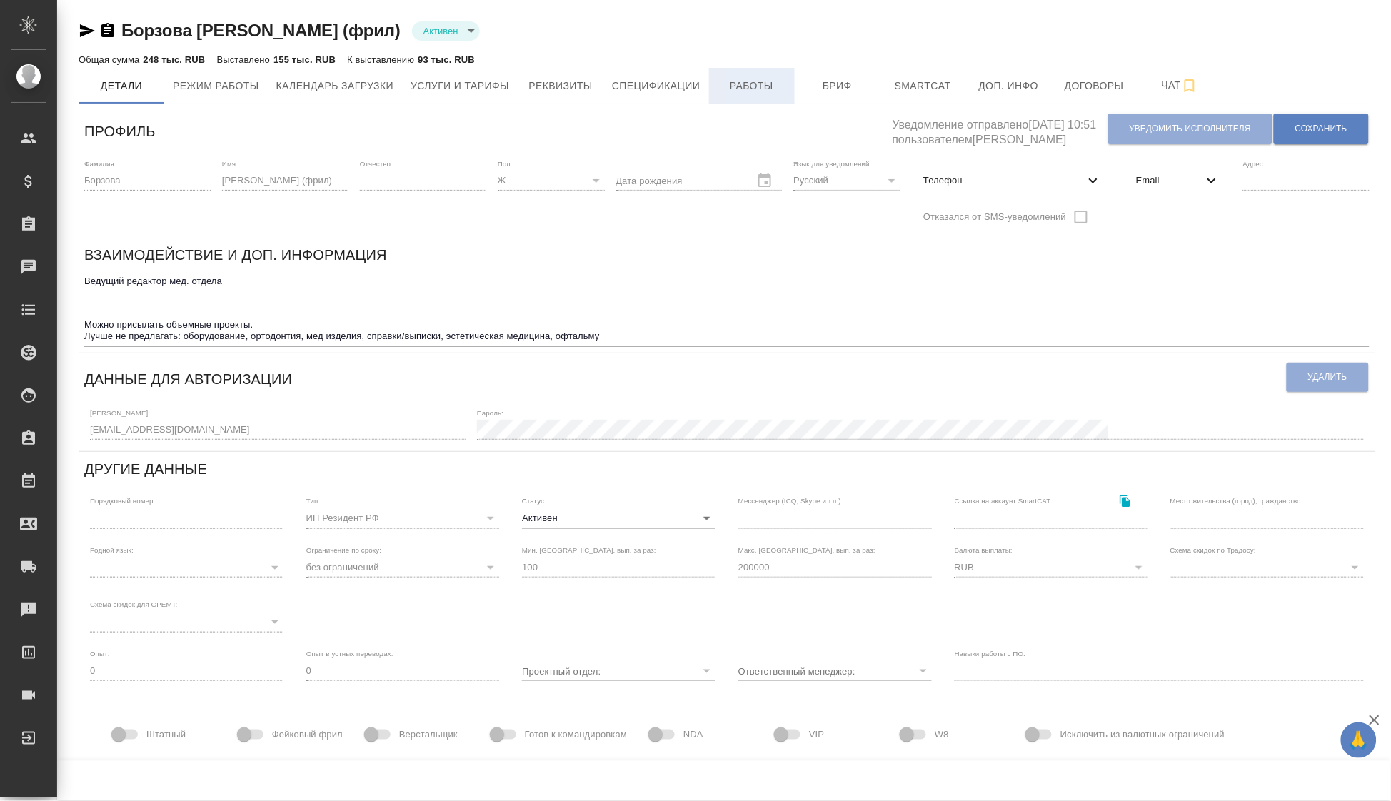
click at [773, 87] on span "Работы" at bounding box center [752, 86] width 69 height 18
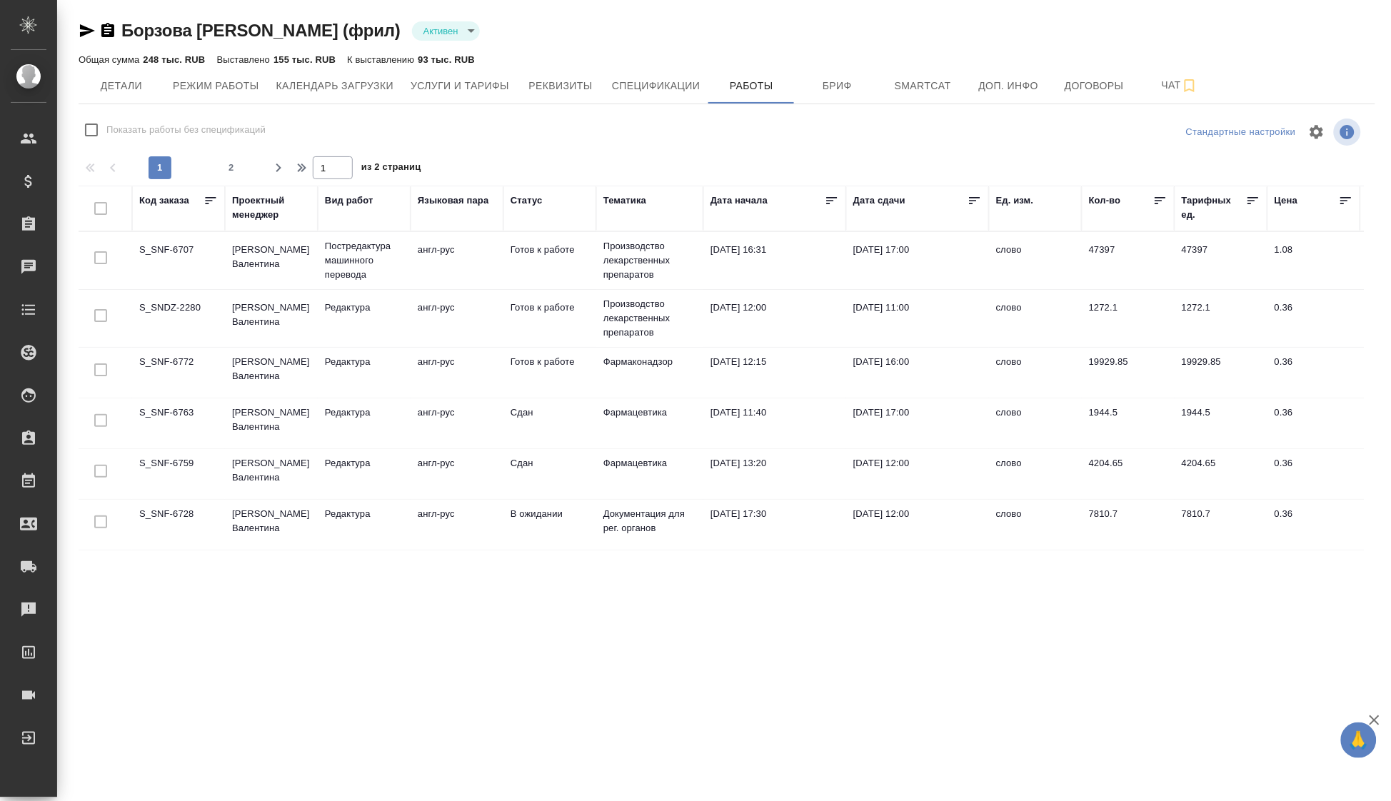
click at [978, 204] on icon at bounding box center [975, 201] width 14 height 14
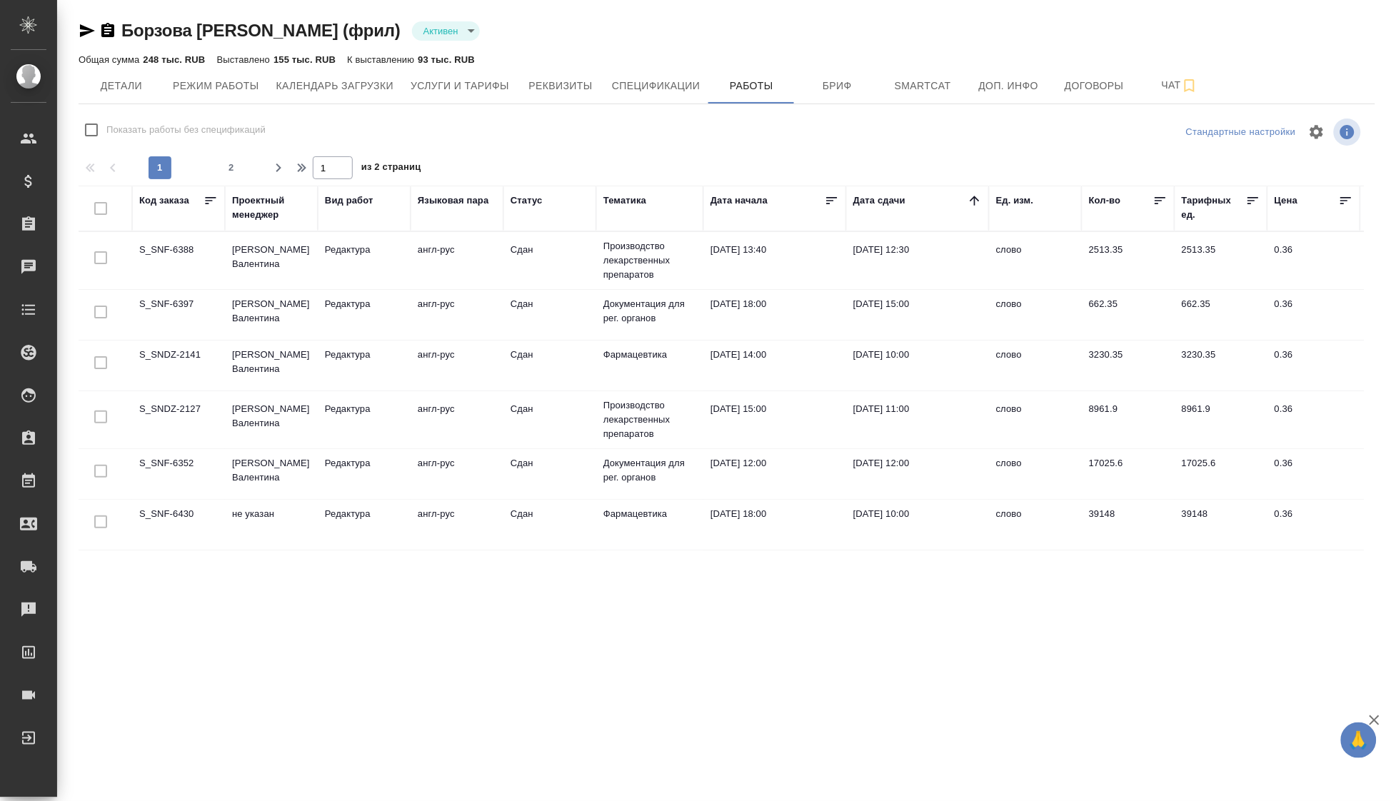
click at [973, 200] on icon at bounding box center [975, 201] width 14 height 14
